Goal: Task Accomplishment & Management: Use online tool/utility

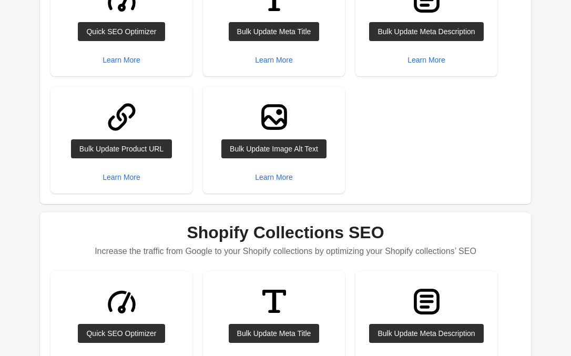
scroll to position [123, 0]
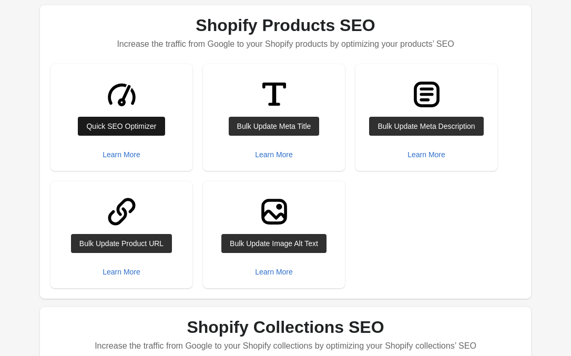
click at [114, 124] on div "Quick SEO Optimizer" at bounding box center [121, 126] width 70 height 8
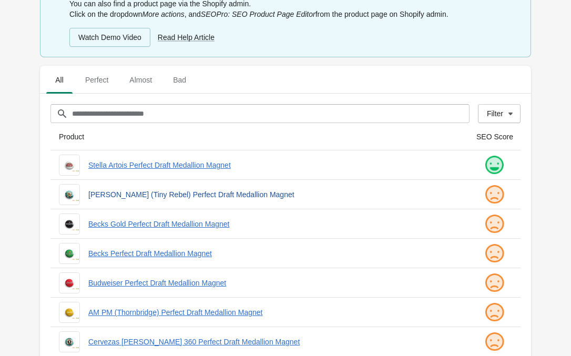
scroll to position [142, 0]
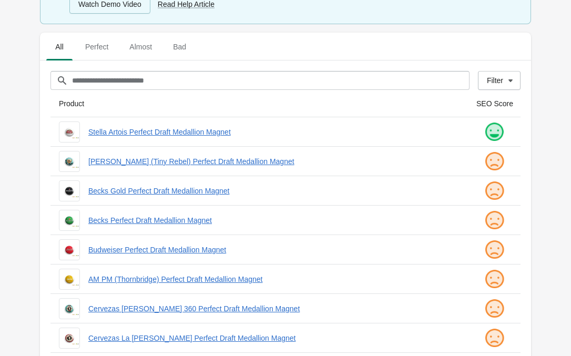
click at [493, 133] on img at bounding box center [494, 132] width 21 height 21
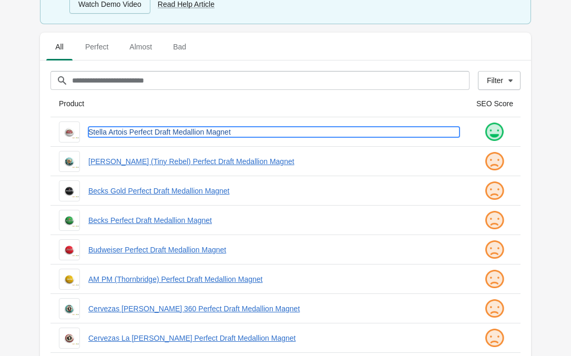
click at [184, 131] on link "Stella Artois Perfect Draft Medallion Magnet" at bounding box center [273, 132] width 371 height 11
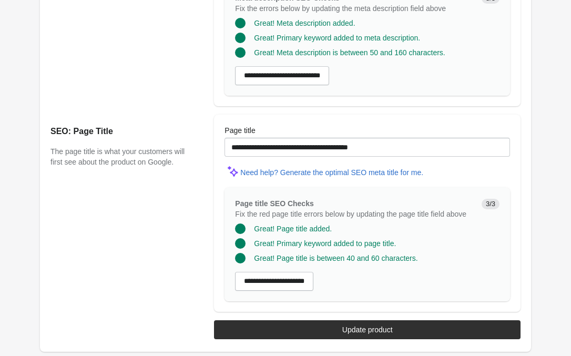
scroll to position [874, 0]
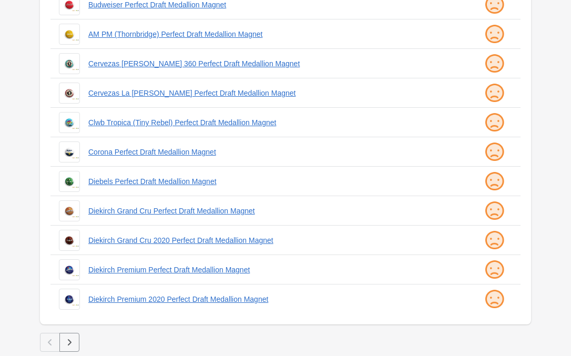
scroll to position [142, 0]
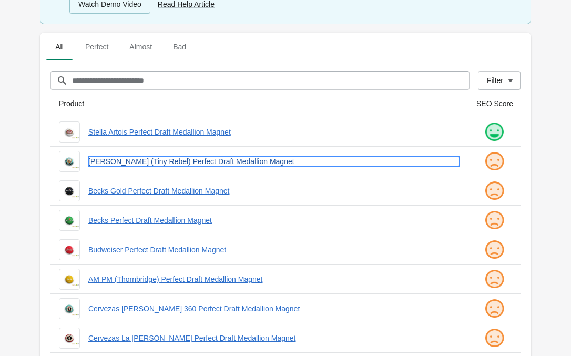
click at [170, 164] on link "[PERSON_NAME] (Tiny Rebel) Perfect Draft Medallion Magnet" at bounding box center [273, 161] width 371 height 11
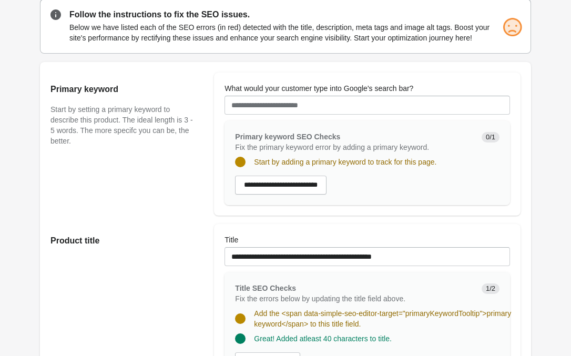
scroll to position [34, 0]
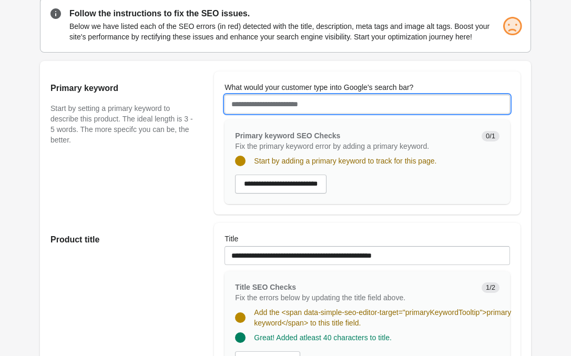
click at [346, 113] on input "What would your customer type into Google's search bar?" at bounding box center [368, 104] width 286 height 19
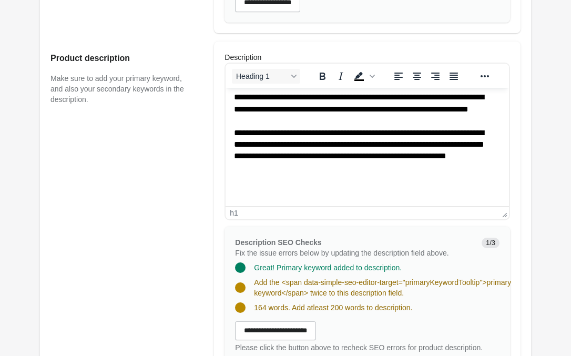
scroll to position [0, 0]
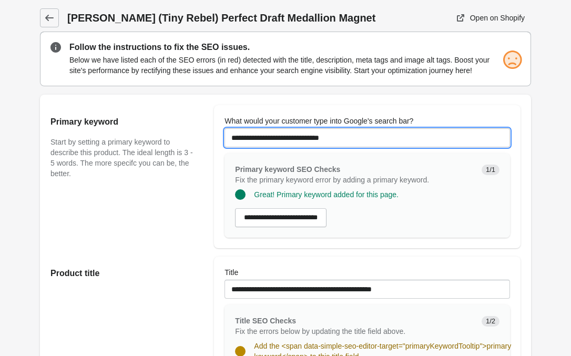
type input "**********"
